Goal: Task Accomplishment & Management: Use online tool/utility

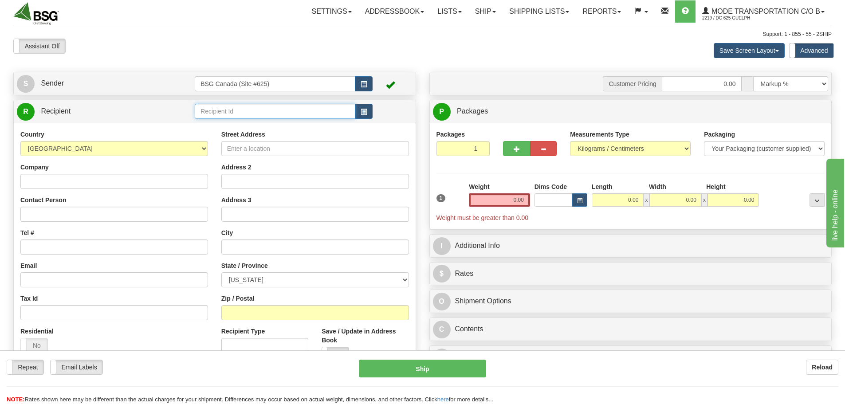
click at [252, 116] on input "text" at bounding box center [275, 111] width 160 height 15
click at [262, 124] on div "[PERSON_NAME] BREWING" at bounding box center [273, 125] width 152 height 10
type input "[PERSON_NAME] BREWING"
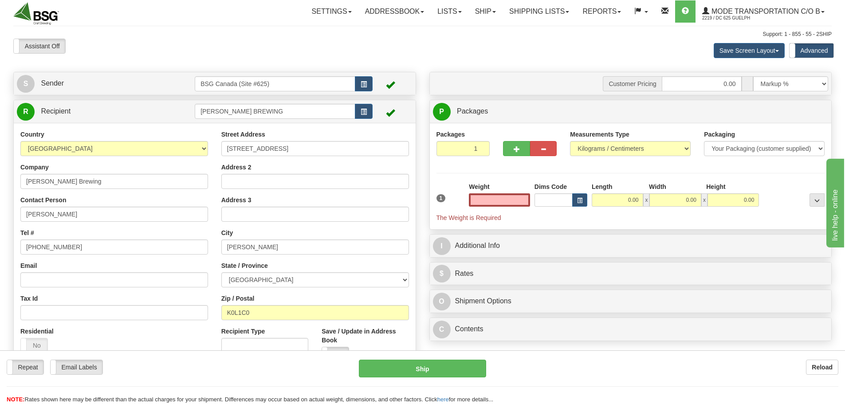
type input "0.00"
click at [276, 115] on input "[PERSON_NAME] BREWING" at bounding box center [275, 111] width 160 height 15
type input "[PERSON_NAME] BREWING"
drag, startPoint x: 532, startPoint y: 202, endPoint x: 580, endPoint y: 208, distance: 48.3
click at [580, 208] on div "1 Weight 0.00 Dims Code 0.00" at bounding box center [630, 202] width 393 height 40
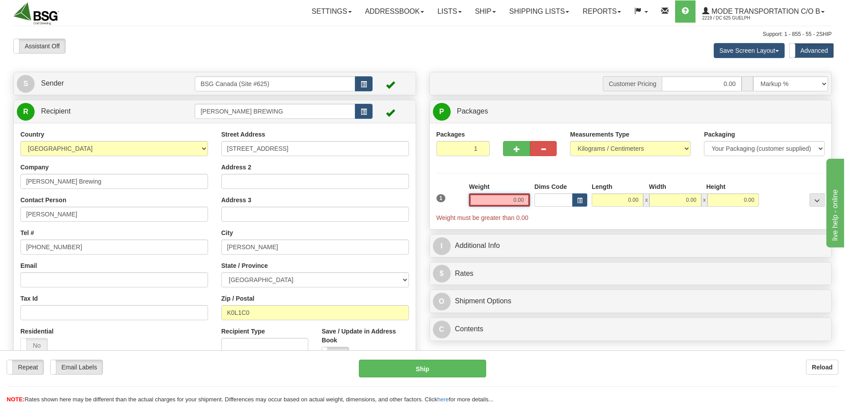
paste input "25.6971"
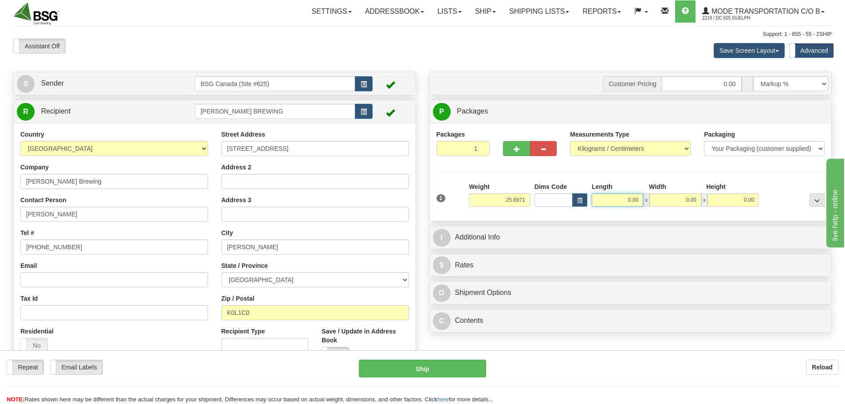
type input "25.70"
click at [609, 206] on input "0.00" at bounding box center [616, 199] width 51 height 13
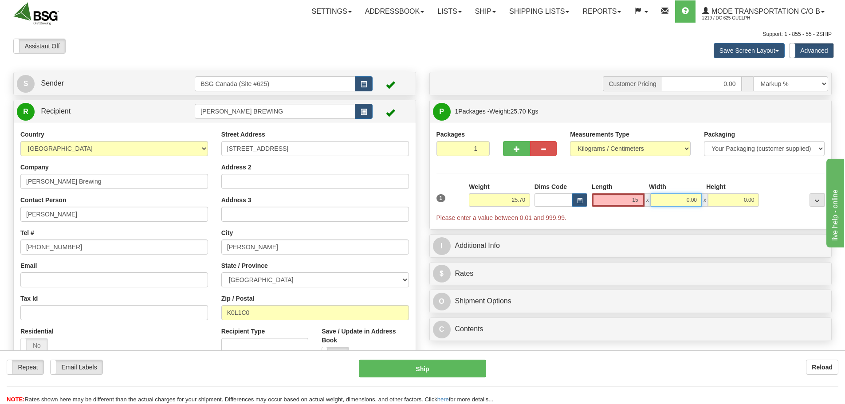
type input "15.00"
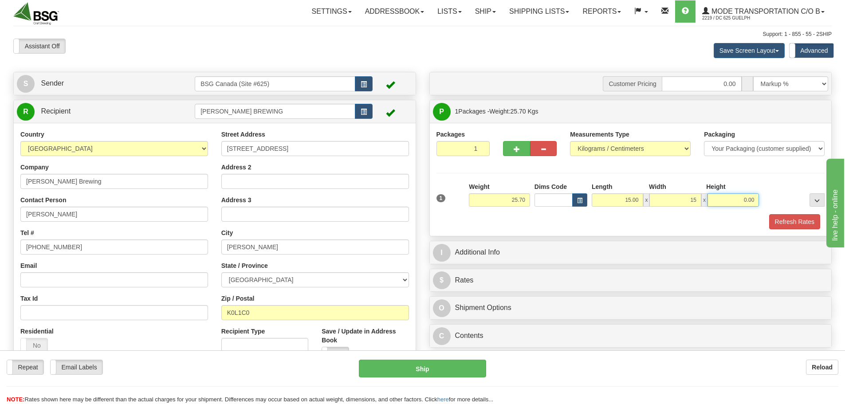
type input "15.00"
click at [787, 225] on button "Refresh Rates" at bounding box center [794, 221] width 51 height 15
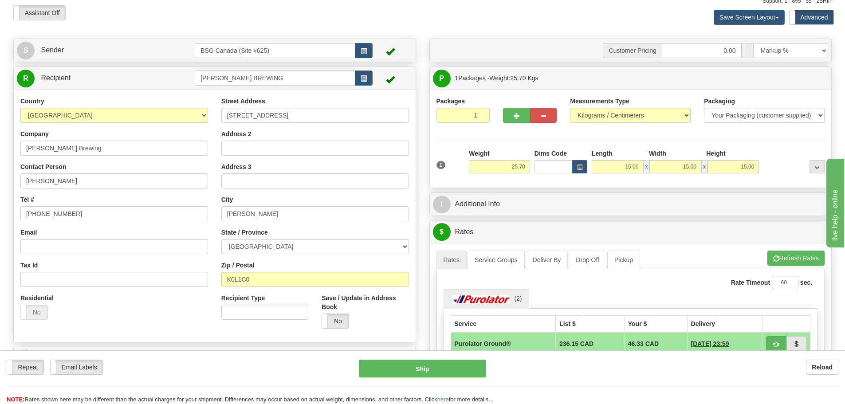
scroll to position [89, 0]
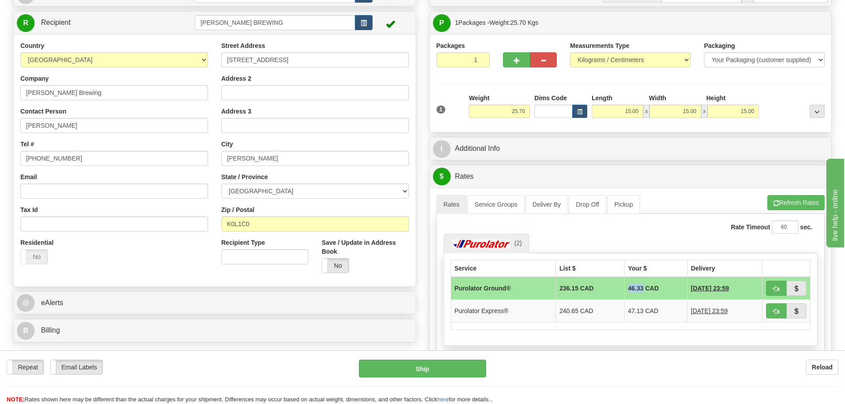
drag, startPoint x: 617, startPoint y: 287, endPoint x: 633, endPoint y: 289, distance: 16.6
click at [635, 290] on td "46.33 CAD" at bounding box center [655, 288] width 63 height 23
copy td "46.33"
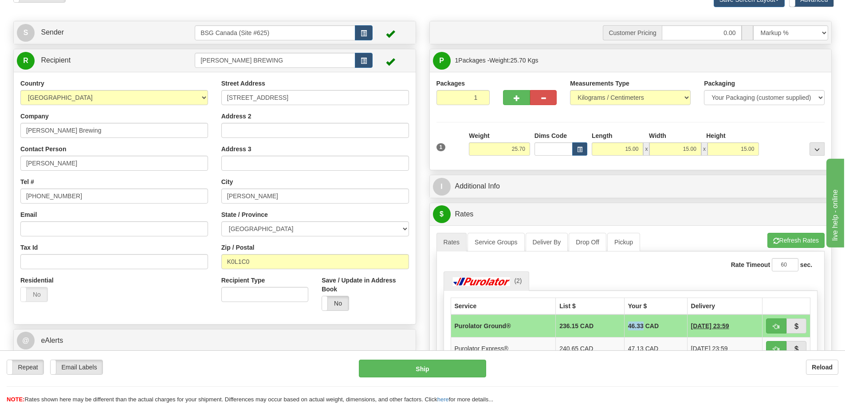
scroll to position [0, 0]
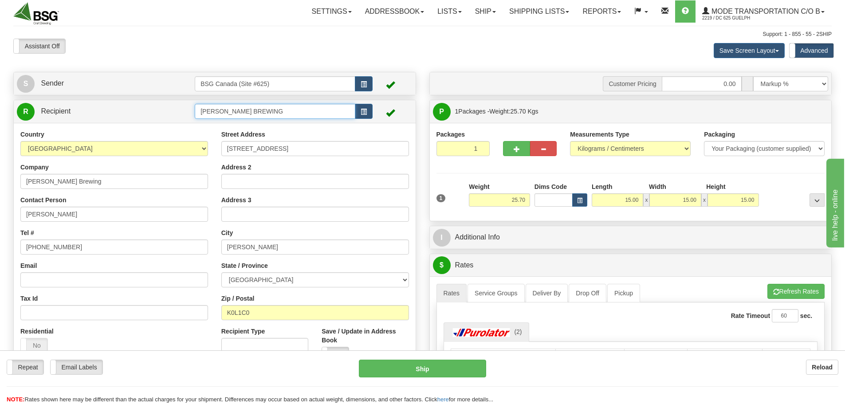
click at [305, 117] on input "[PERSON_NAME] BREWING" at bounding box center [275, 111] width 160 height 15
click at [247, 114] on input "broad" at bounding box center [275, 111] width 160 height 15
click at [278, 107] on input "broadh" at bounding box center [275, 111] width 160 height 15
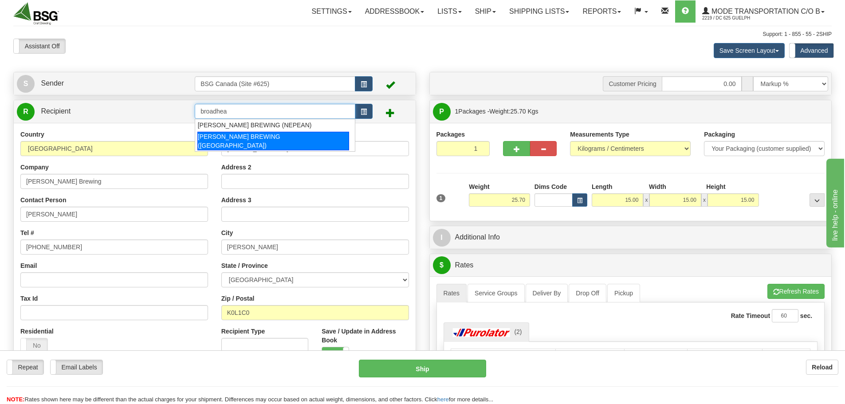
click at [302, 135] on div "[PERSON_NAME] BREWING ([GEOGRAPHIC_DATA])" at bounding box center [273, 141] width 152 height 19
type input "[PERSON_NAME] BREWING ([GEOGRAPHIC_DATA])"
